Goal: Register for event/course

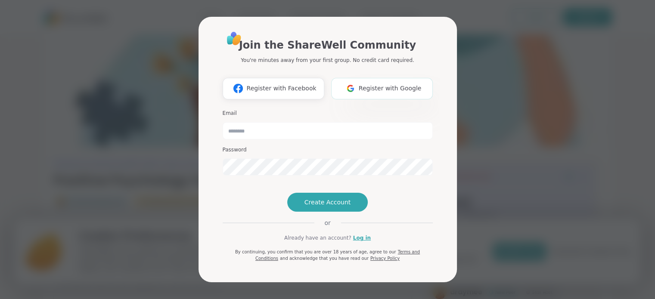
click at [367, 84] on span "Register with Google" at bounding box center [390, 88] width 63 height 9
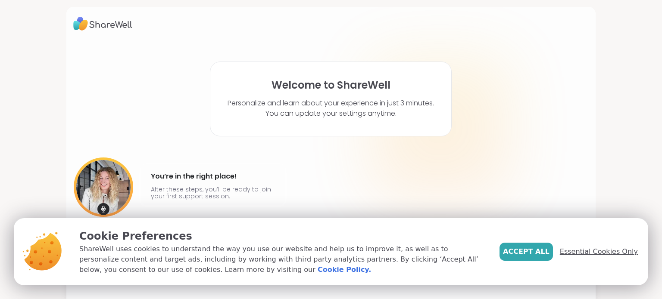
click at [586, 249] on span "Essential Cookies Only" at bounding box center [599, 252] width 78 height 10
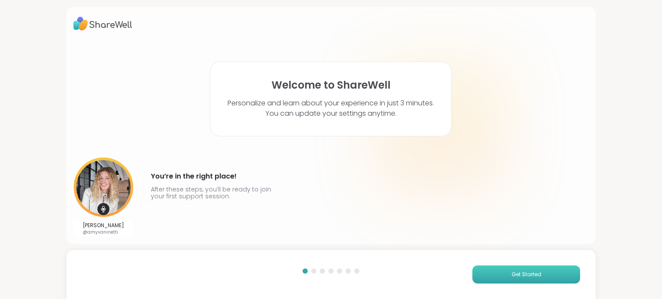
click at [513, 275] on span "Get Started" at bounding box center [526, 275] width 30 height 8
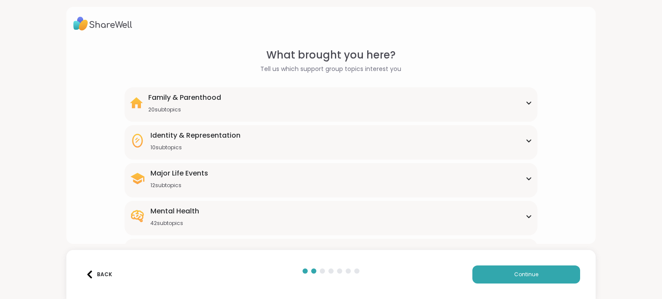
click at [526, 179] on icon at bounding box center [528, 179] width 4 height 2
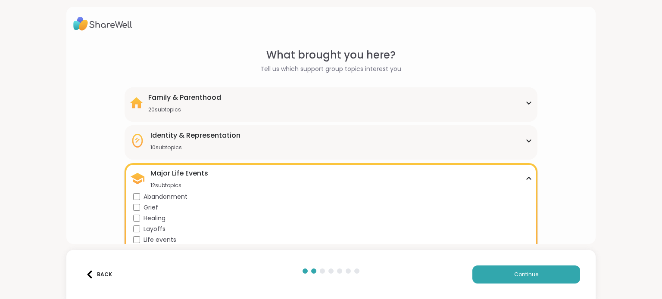
click at [558, 174] on div "What brought you here? Tell us which support group topics interest you Family &…" at bounding box center [331, 261] width 516 height 429
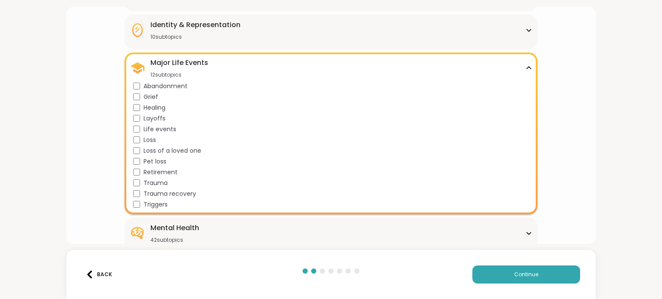
scroll to position [138, 0]
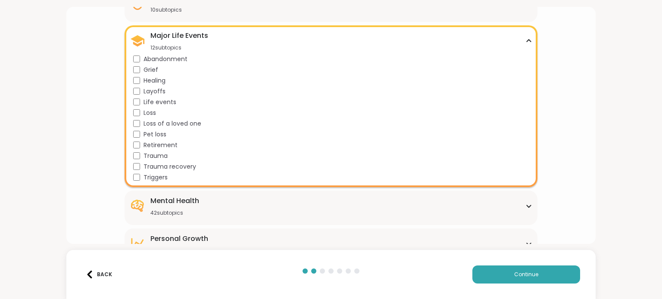
click at [526, 205] on icon at bounding box center [528, 206] width 4 height 2
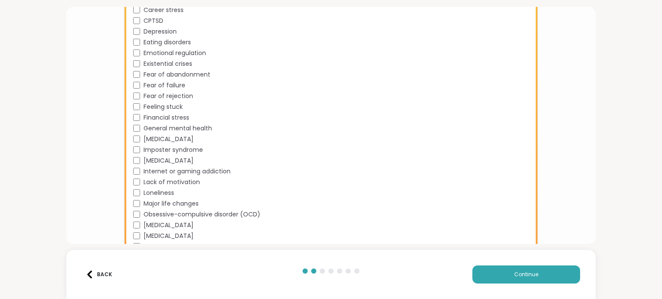
scroll to position [482, 0]
click at [283, 186] on div "Academic stress Addiction [MEDICAL_DATA] Aging Anxiety [MEDICAL_DATA] [MEDICAL_…" at bounding box center [332, 91] width 398 height 431
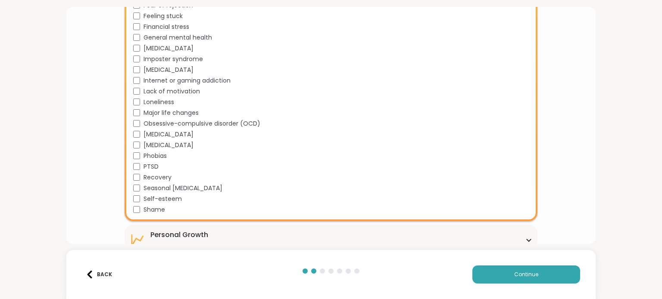
scroll to position [586, 0]
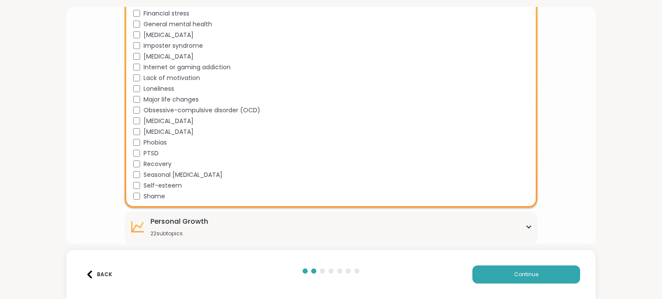
click at [524, 224] on div "[MEDICAL_DATA] 22 subtopics" at bounding box center [331, 227] width 402 height 21
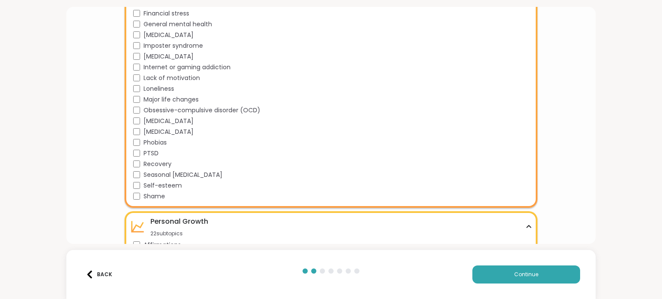
click at [557, 194] on div "What brought you here? Tell us which support group topics interest you Family &…" at bounding box center [331, 9] width 516 height 1095
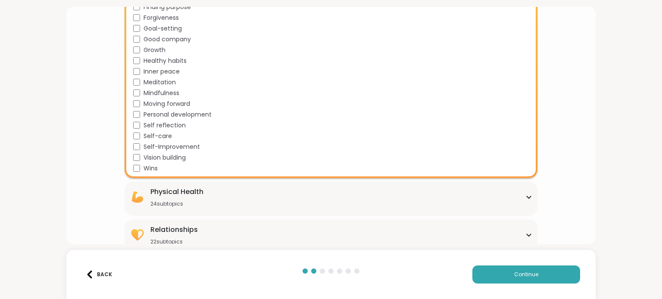
scroll to position [896, 0]
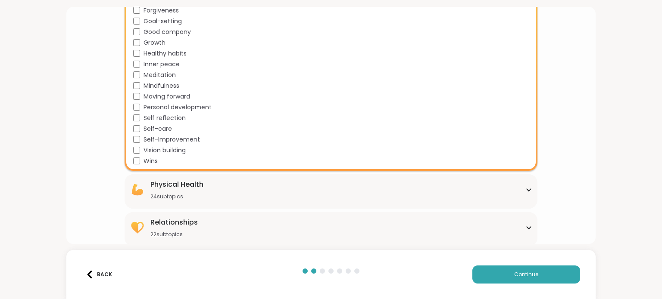
click at [525, 188] on icon at bounding box center [528, 190] width 7 height 4
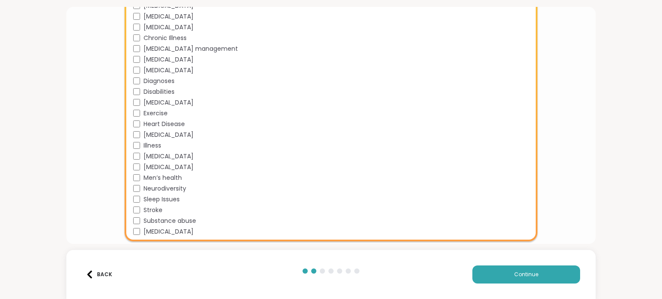
scroll to position [1137, 0]
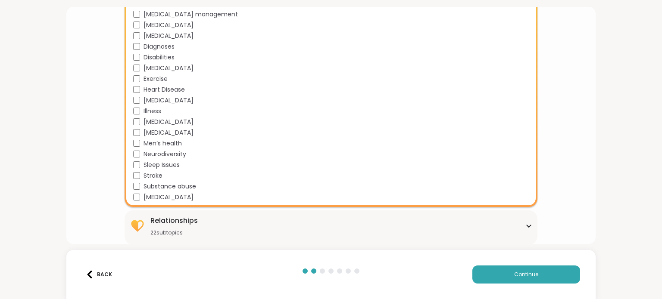
scroll to position [1155, 0]
click at [526, 224] on div "Relationships 22 subtopics Being single Cheating Closure Codependency Dating Di…" at bounding box center [330, 227] width 412 height 34
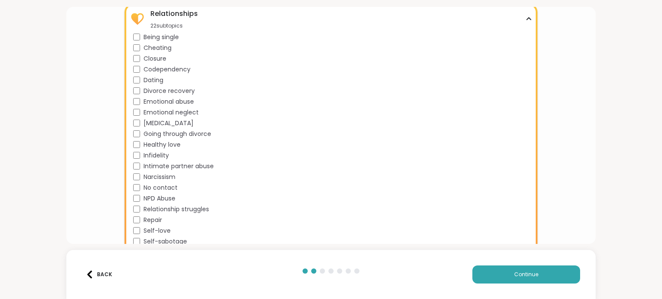
scroll to position [1390, 0]
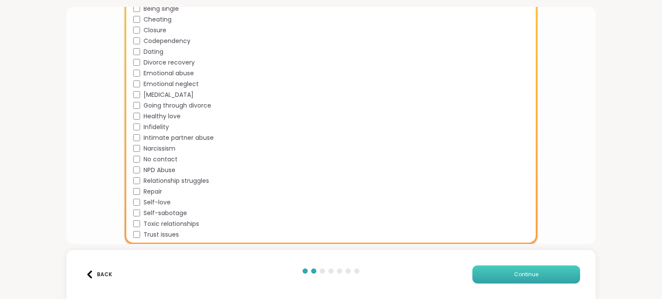
click at [494, 274] on button "Continue" at bounding box center [526, 275] width 108 height 18
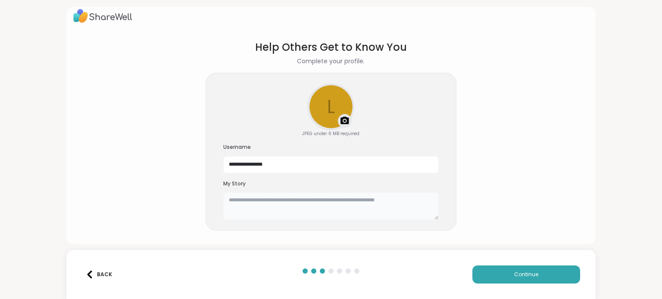
click at [291, 203] on textarea at bounding box center [330, 207] width 215 height 28
drag, startPoint x: 259, startPoint y: 209, endPoint x: 247, endPoint y: 213, distance: 13.2
click at [247, 213] on textarea "**********" at bounding box center [330, 207] width 215 height 28
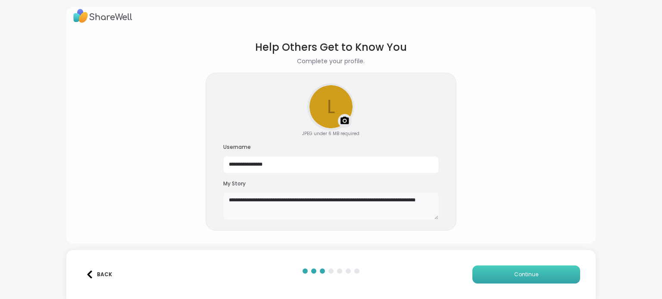
type textarea "**********"
click at [514, 275] on span "Continue" at bounding box center [526, 275] width 24 height 8
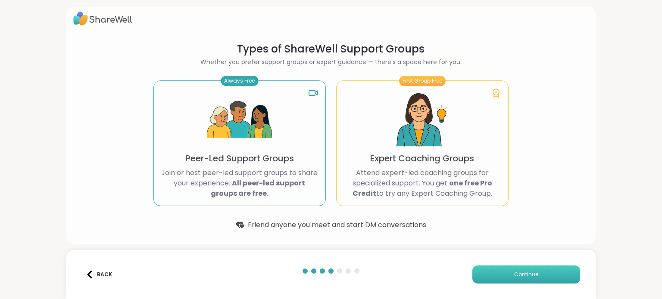
scroll to position [5, 0]
click at [510, 282] on button "Continue" at bounding box center [526, 275] width 108 height 18
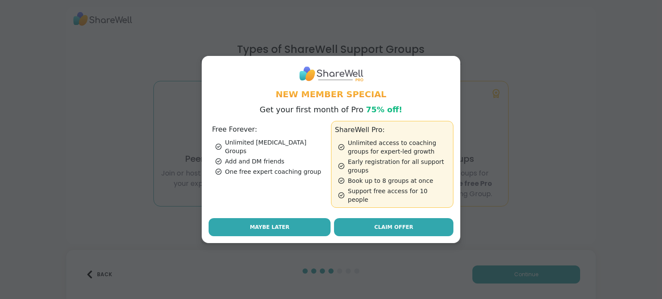
click at [256, 224] on span "Maybe Later" at bounding box center [270, 228] width 40 height 8
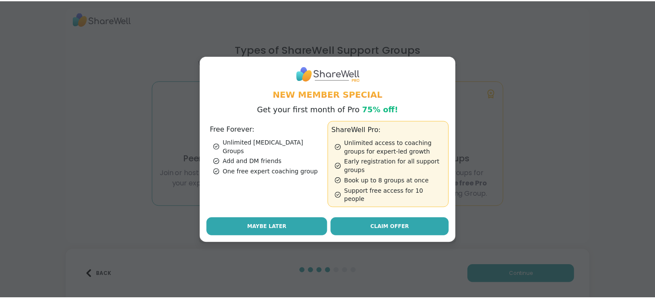
scroll to position [0, 0]
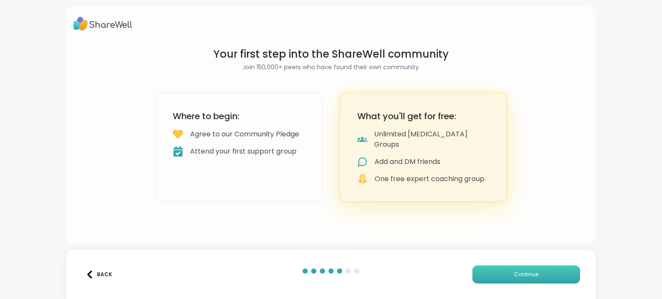
click at [493, 274] on button "Continue" at bounding box center [526, 275] width 108 height 18
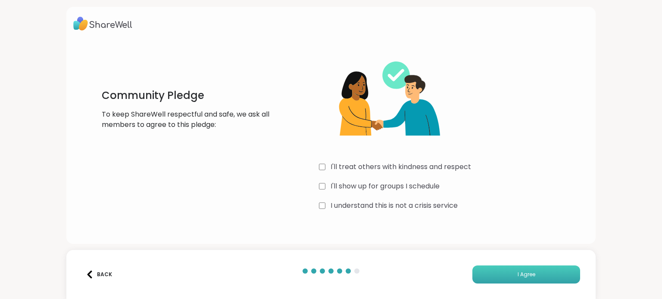
click at [504, 273] on button "I Agree" at bounding box center [526, 275] width 108 height 18
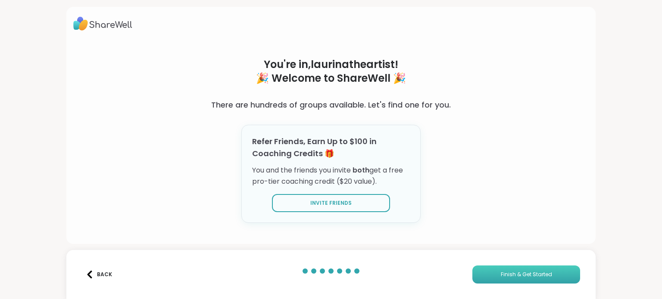
click at [501, 276] on span "Finish & Get Started" at bounding box center [526, 275] width 51 height 8
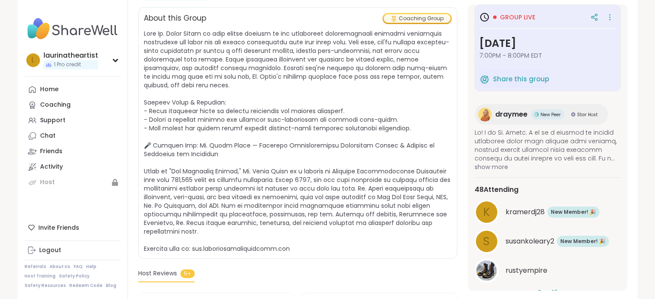
scroll to position [5, 0]
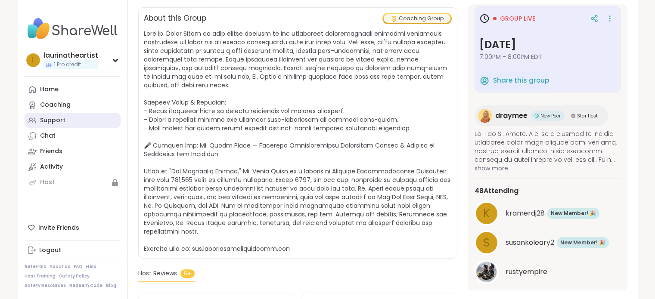
click at [50, 126] on link "Support" at bounding box center [73, 121] width 96 height 16
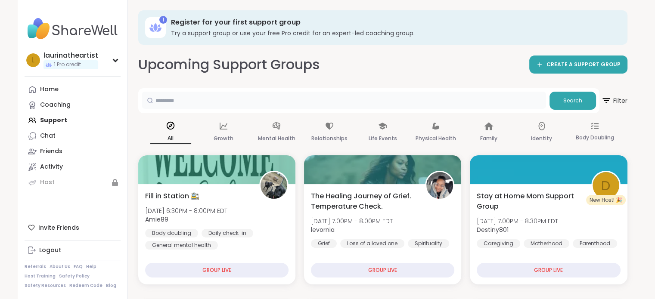
click at [446, 103] on input "text" at bounding box center [344, 100] width 404 height 17
type input "**********"
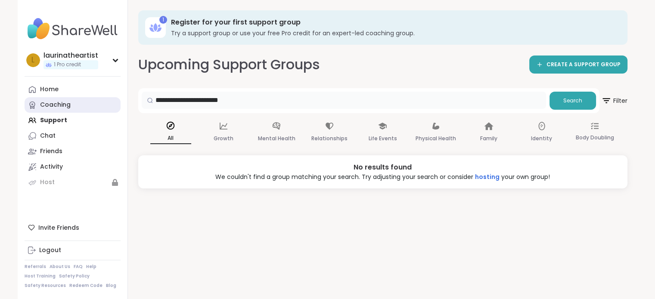
drag, startPoint x: 251, startPoint y: 100, endPoint x: 76, endPoint y: 104, distance: 174.9
click at [76, 104] on div "**********" at bounding box center [328, 149] width 620 height 299
drag, startPoint x: 198, startPoint y: 101, endPoint x: 133, endPoint y: 97, distance: 65.6
click at [133, 97] on div "**********" at bounding box center [383, 149] width 510 height 299
type input "*******"
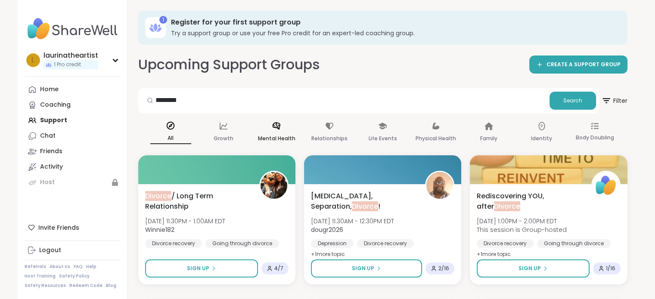
click at [276, 134] on p "Mental Health" at bounding box center [276, 139] width 37 height 10
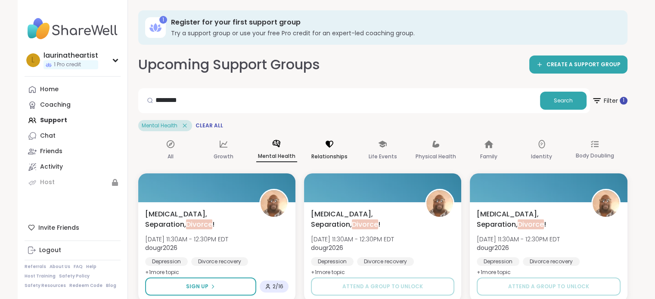
click at [327, 151] on div "Relationships" at bounding box center [329, 151] width 41 height 32
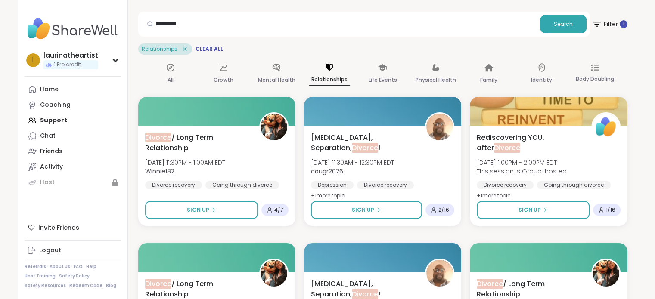
scroll to position [91, 0]
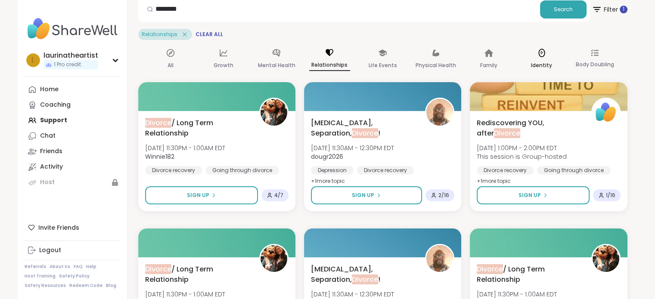
click at [540, 61] on p "Identity" at bounding box center [541, 65] width 21 height 10
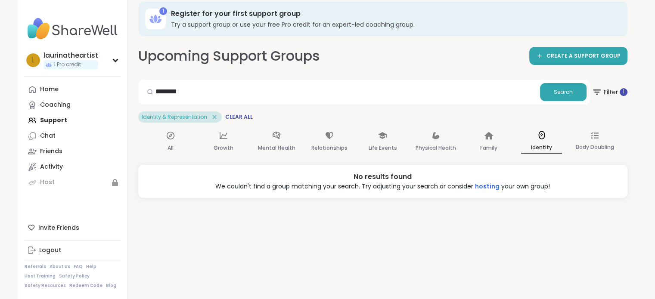
scroll to position [0, 0]
click at [485, 144] on p "Family" at bounding box center [488, 148] width 17 height 10
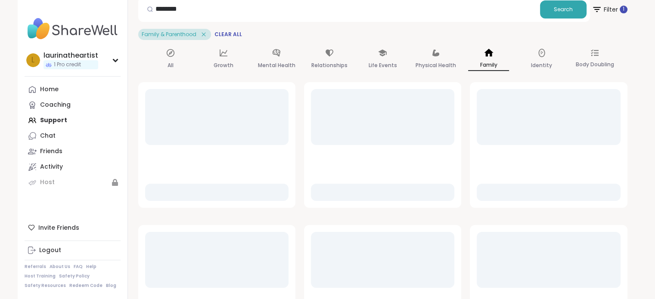
scroll to position [9, 0]
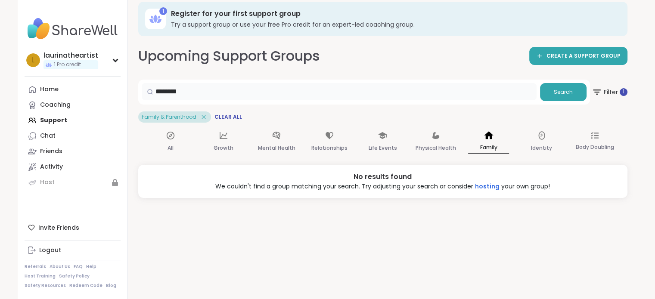
drag, startPoint x: 211, startPoint y: 94, endPoint x: 122, endPoint y: 94, distance: 89.2
click at [122, 94] on div "l laurinatheartist 1 Pro credit Profile Membership Settings Help Home Coaching …" at bounding box center [328, 140] width 620 height 299
click at [386, 136] on icon at bounding box center [383, 135] width 9 height 7
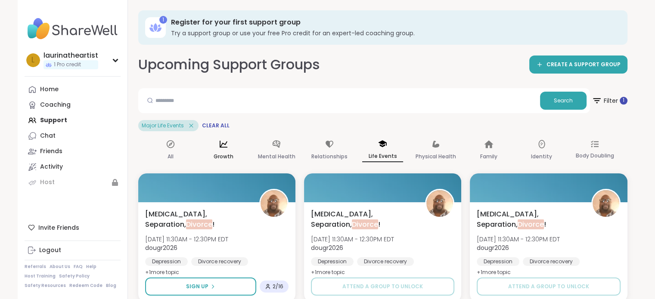
click at [225, 152] on p "Growth" at bounding box center [224, 157] width 20 height 10
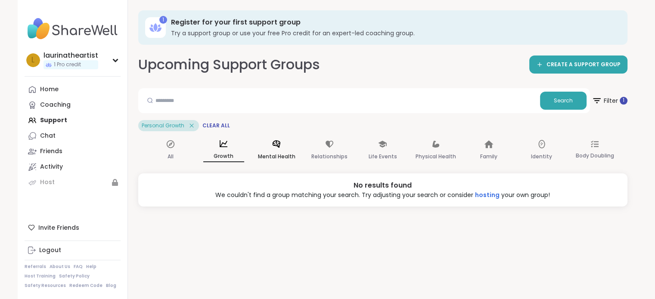
click at [276, 148] on icon at bounding box center [276, 144] width 9 height 9
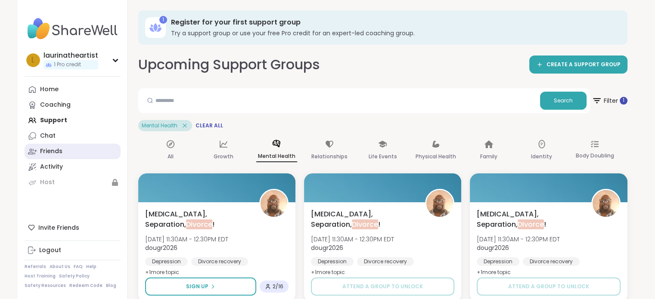
click at [50, 149] on div "Friends" at bounding box center [51, 151] width 22 height 9
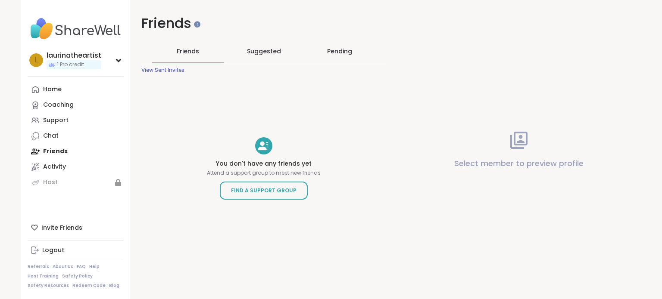
click at [264, 49] on span "Suggested" at bounding box center [264, 51] width 34 height 9
click at [271, 196] on link "Find a Support Group" at bounding box center [264, 191] width 88 height 18
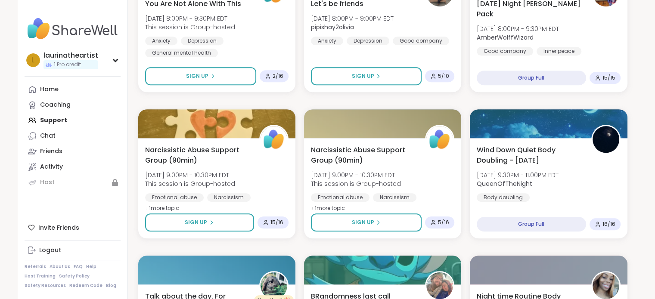
scroll to position [634, 0]
